Goal: Information Seeking & Learning: Learn about a topic

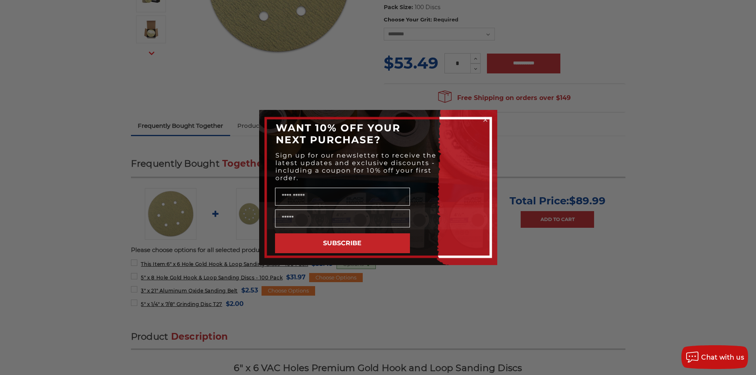
scroll to position [199, 0]
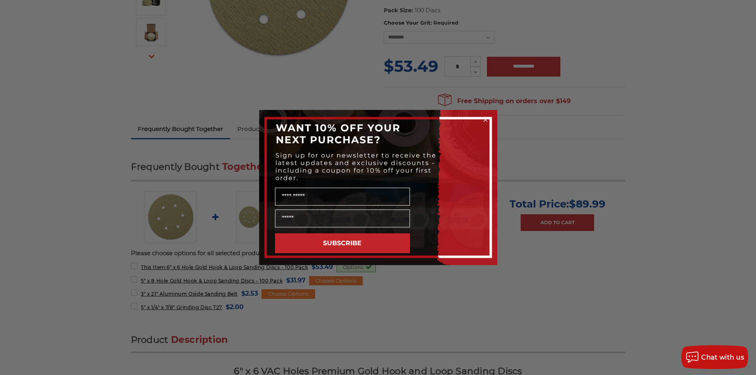
click at [488, 120] on circle "Close dialog" at bounding box center [486, 120] width 8 height 8
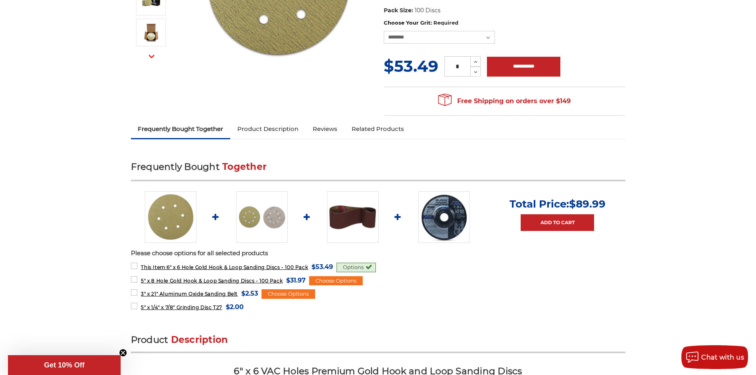
click at [259, 130] on link "Product Description" at bounding box center [267, 128] width 75 height 17
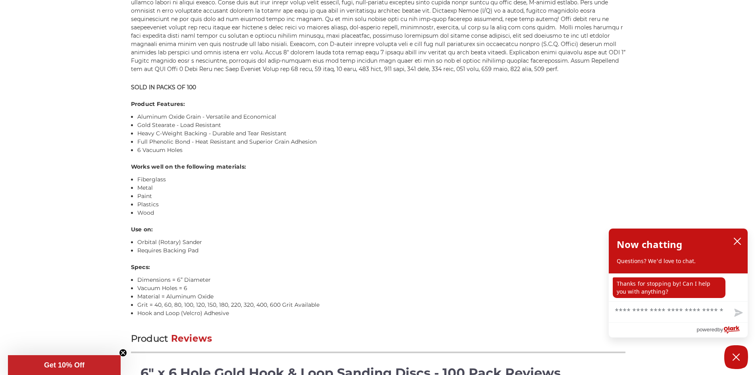
scroll to position [564, 0]
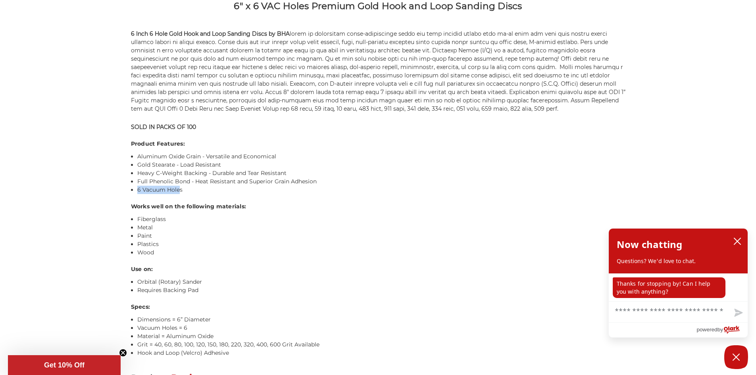
drag, startPoint x: 181, startPoint y: 189, endPoint x: 137, endPoint y: 190, distance: 43.3
click at [137, 190] on li "6 Vacuum Holes" at bounding box center [381, 190] width 488 height 8
click at [186, 188] on li "6 Vacuum Holes" at bounding box center [381, 190] width 488 height 8
drag, startPoint x: 184, startPoint y: 189, endPoint x: 142, endPoint y: 191, distance: 42.1
click at [142, 191] on li "6 Vacuum Holes" at bounding box center [381, 190] width 488 height 8
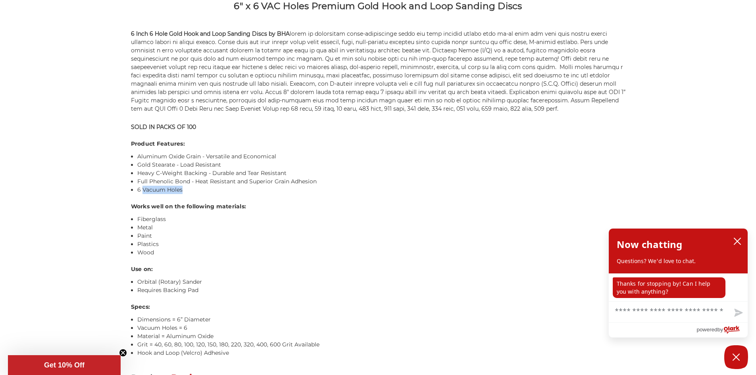
click at [142, 191] on li "6 Vacuum Holes" at bounding box center [381, 190] width 488 height 8
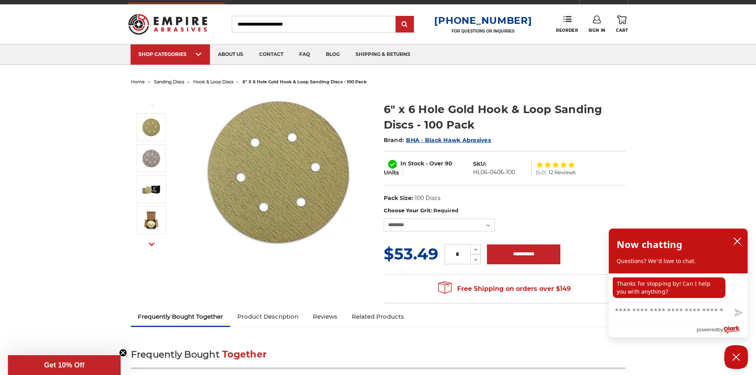
scroll to position [8, 0]
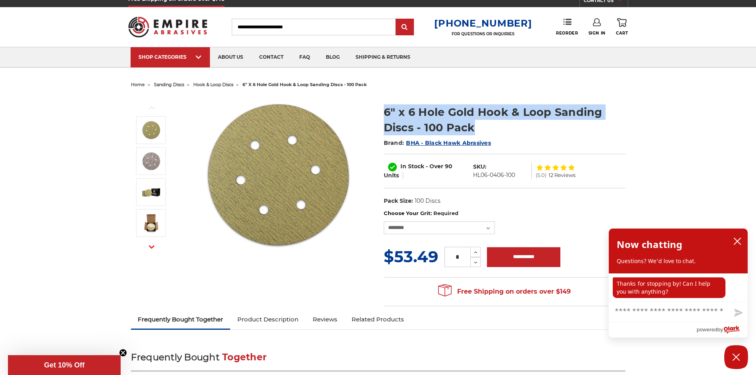
drag, startPoint x: 476, startPoint y: 126, endPoint x: 369, endPoint y: 112, distance: 108.1
click at [369, 112] on div "Previous Next" at bounding box center [378, 201] width 506 height 220
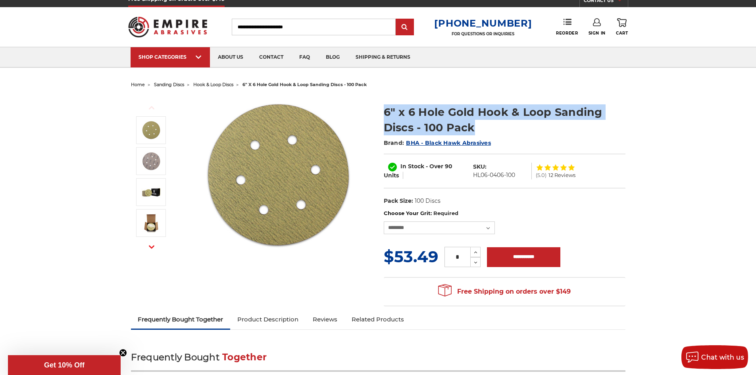
click at [444, 109] on h1 "6" x 6 Hole Gold Hook & Loop Sanding Discs - 100 Pack" at bounding box center [505, 119] width 242 height 31
